Goal: Entertainment & Leisure: Consume media (video, audio)

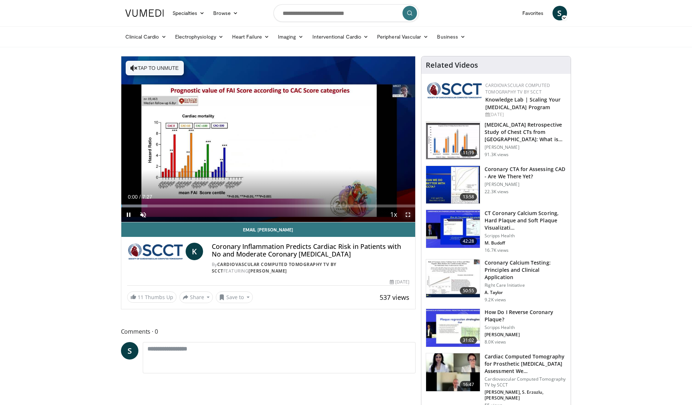
click at [407, 210] on span "Video Player" at bounding box center [408, 214] width 15 height 15
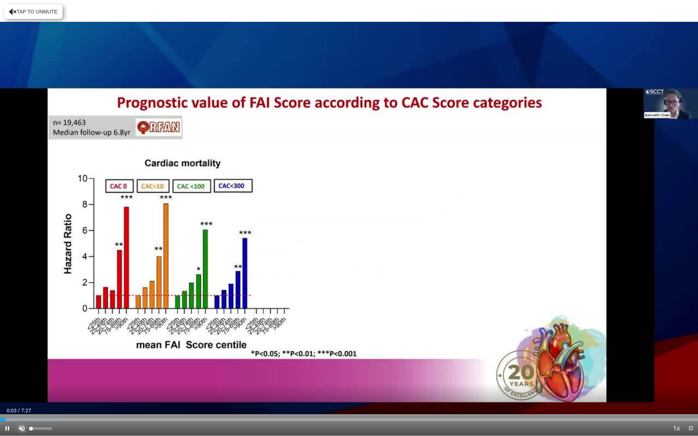
click at [20, 404] on span "Video Player" at bounding box center [22, 428] width 15 height 15
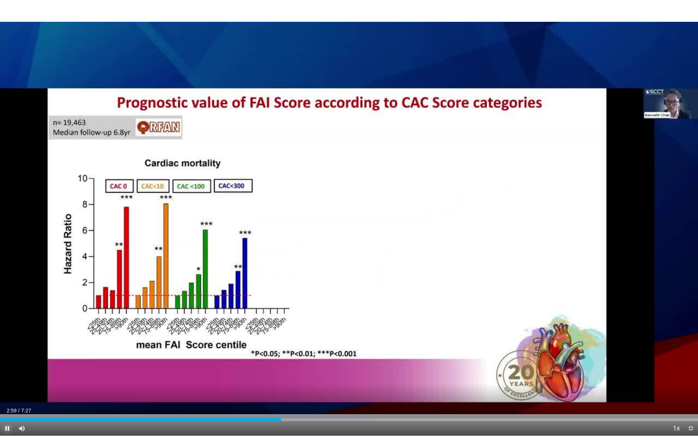
click at [7, 404] on span "Video Player" at bounding box center [7, 428] width 15 height 15
click at [12, 404] on span "Video Player" at bounding box center [7, 428] width 15 height 15
click at [5, 404] on span "Video Player" at bounding box center [7, 428] width 15 height 15
click at [4, 404] on span "Video Player" at bounding box center [7, 428] width 15 height 15
click at [426, 404] on div "Current Time 4:36 / Duration 7:27 Pause Skip Backward Skip Forward Mute 0% Load…" at bounding box center [349, 428] width 698 height 15
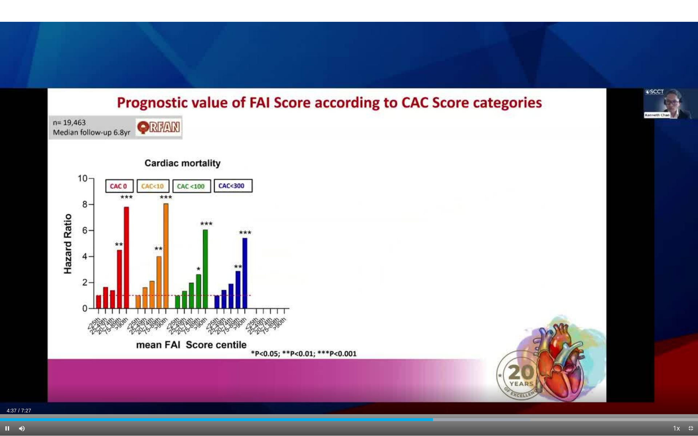
click at [421, 404] on div "Current Time 4:37 / Duration 7:27 Pause Skip Backward Skip Forward Mute 0% Load…" at bounding box center [349, 428] width 698 height 15
click at [420, 404] on div "Progress Bar" at bounding box center [420, 419] width 1 height 3
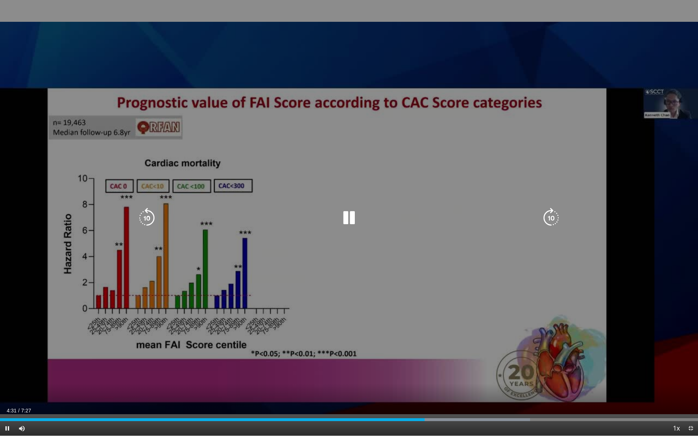
click at [351, 216] on icon "Video Player" at bounding box center [349, 218] width 20 height 20
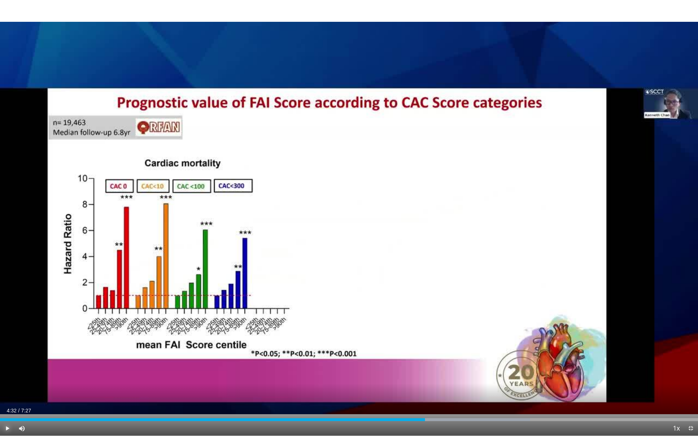
click at [4, 404] on span "Video Player" at bounding box center [7, 428] width 15 height 15
click at [411, 404] on div "Progress Bar" at bounding box center [411, 419] width 1 height 3
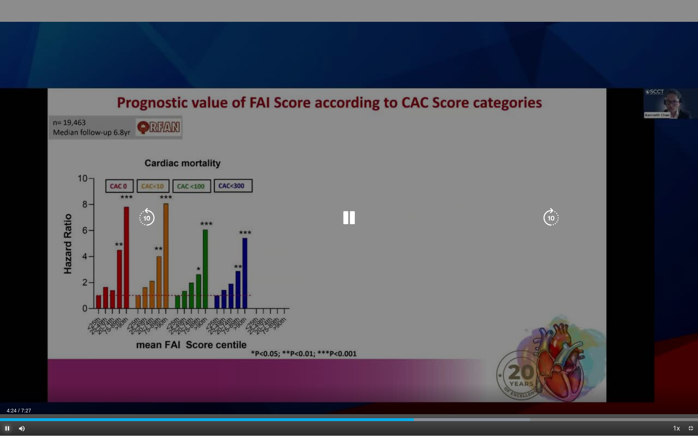
click at [379, 404] on div "Current Time 4:24 / Duration 7:27 Pause Skip Backward Skip Forward Mute 0% Load…" at bounding box center [349, 428] width 698 height 15
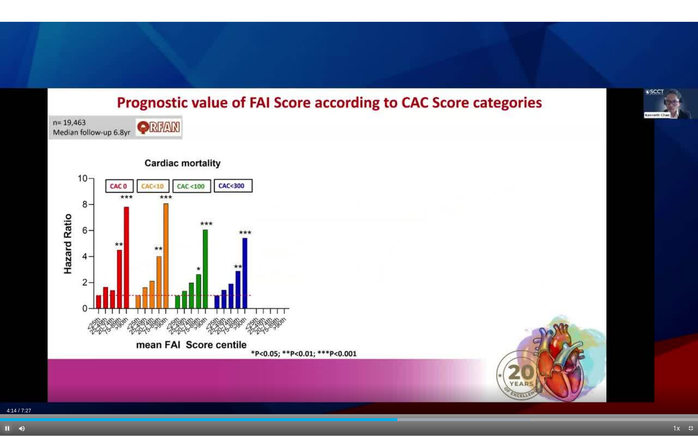
click at [7, 404] on span "Video Player" at bounding box center [7, 428] width 15 height 15
